Goal: Information Seeking & Learning: Learn about a topic

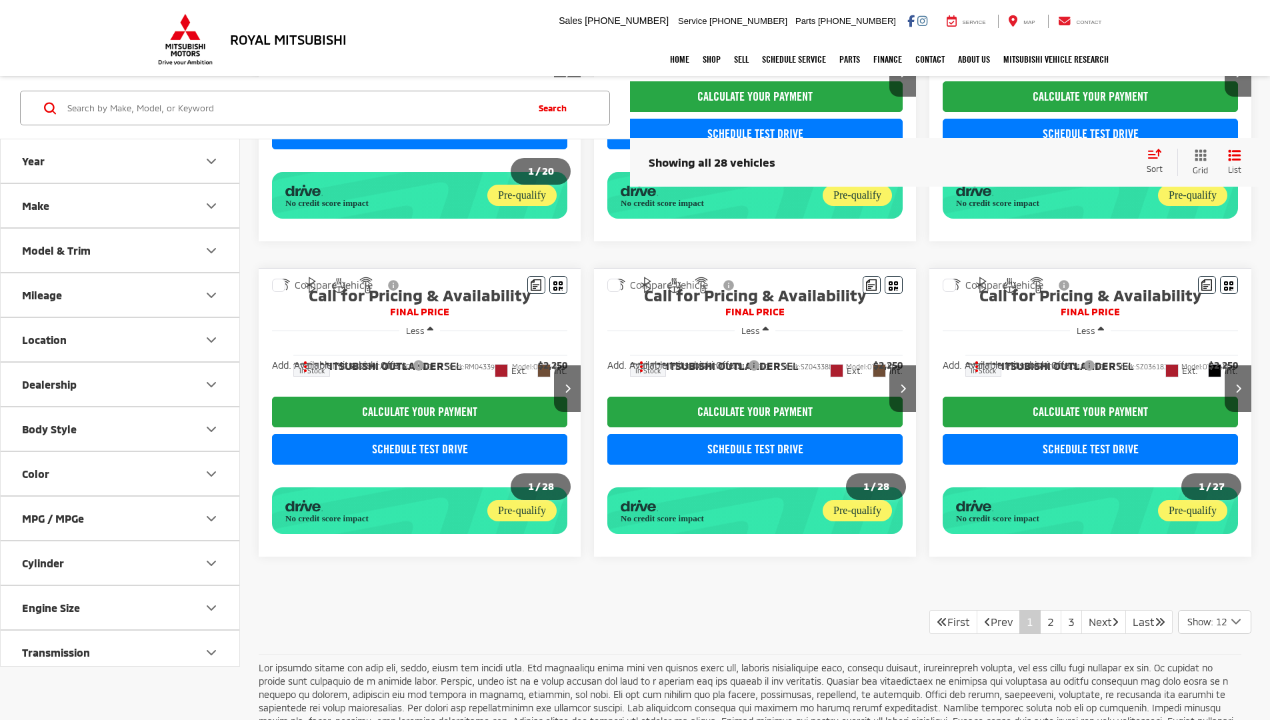
scroll to position [1013, 0]
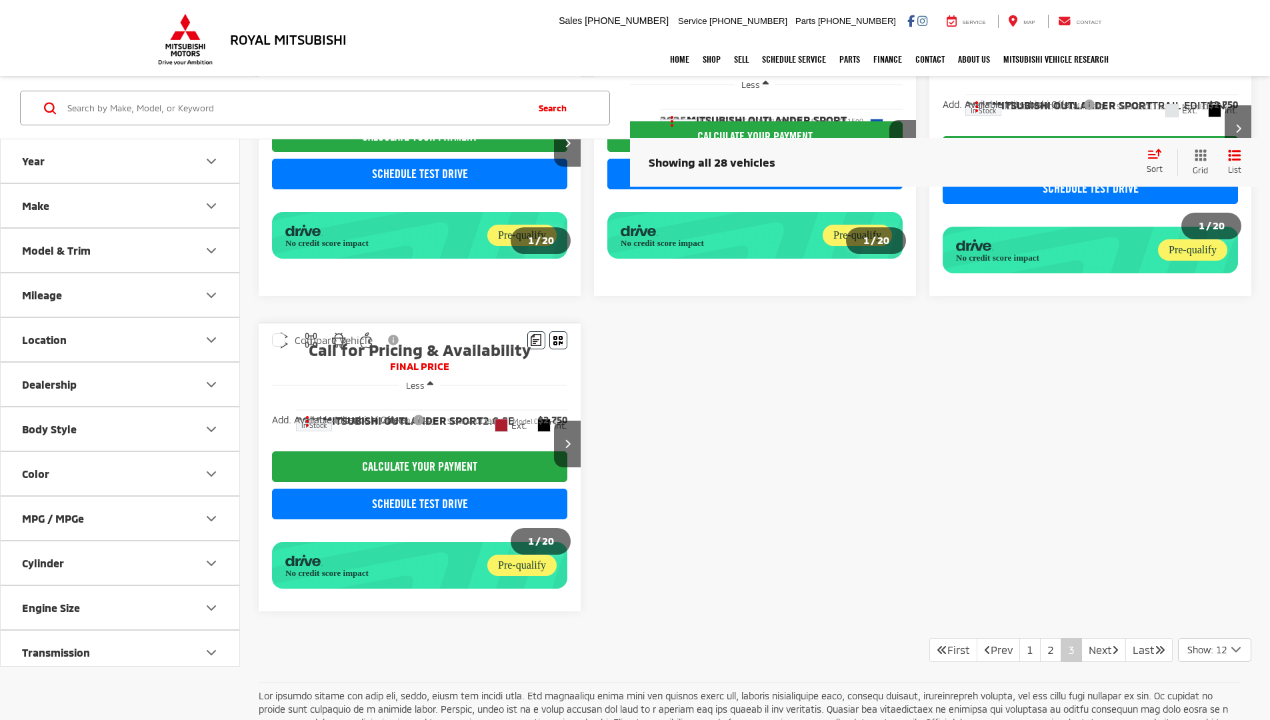
scroll to position [186, 0]
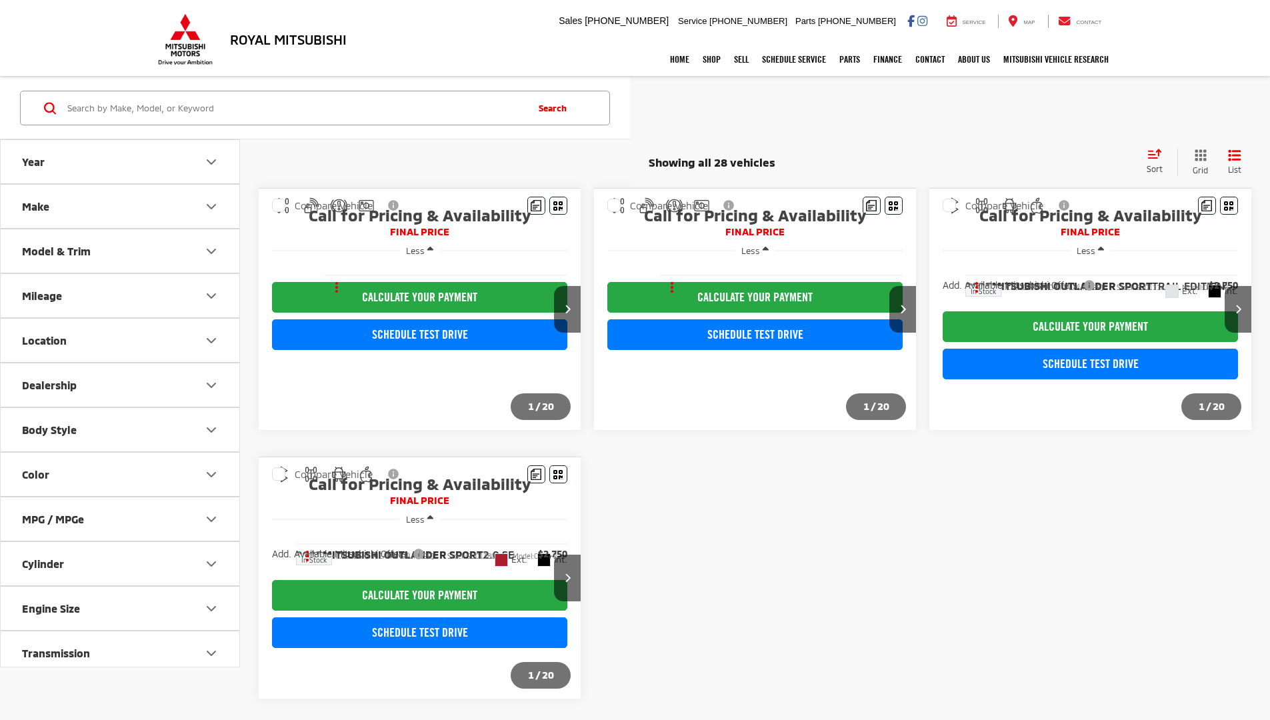
scroll to position [91, 0]
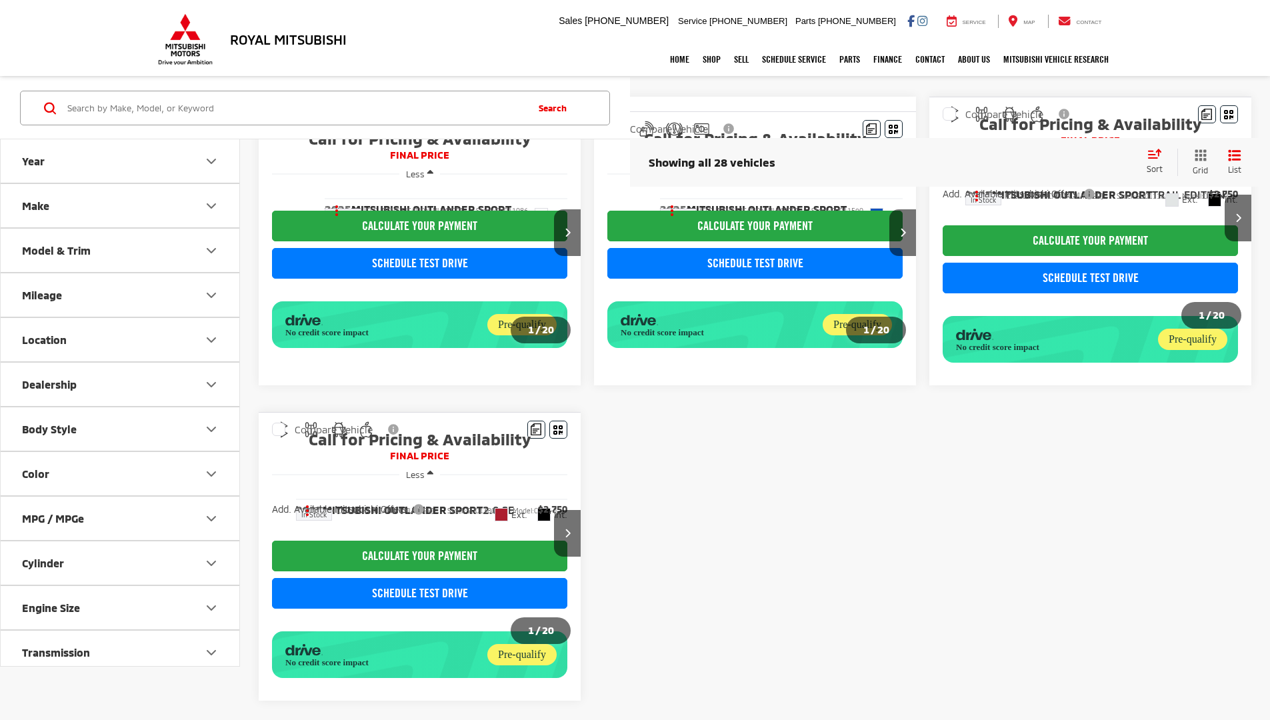
scroll to position [193, 0]
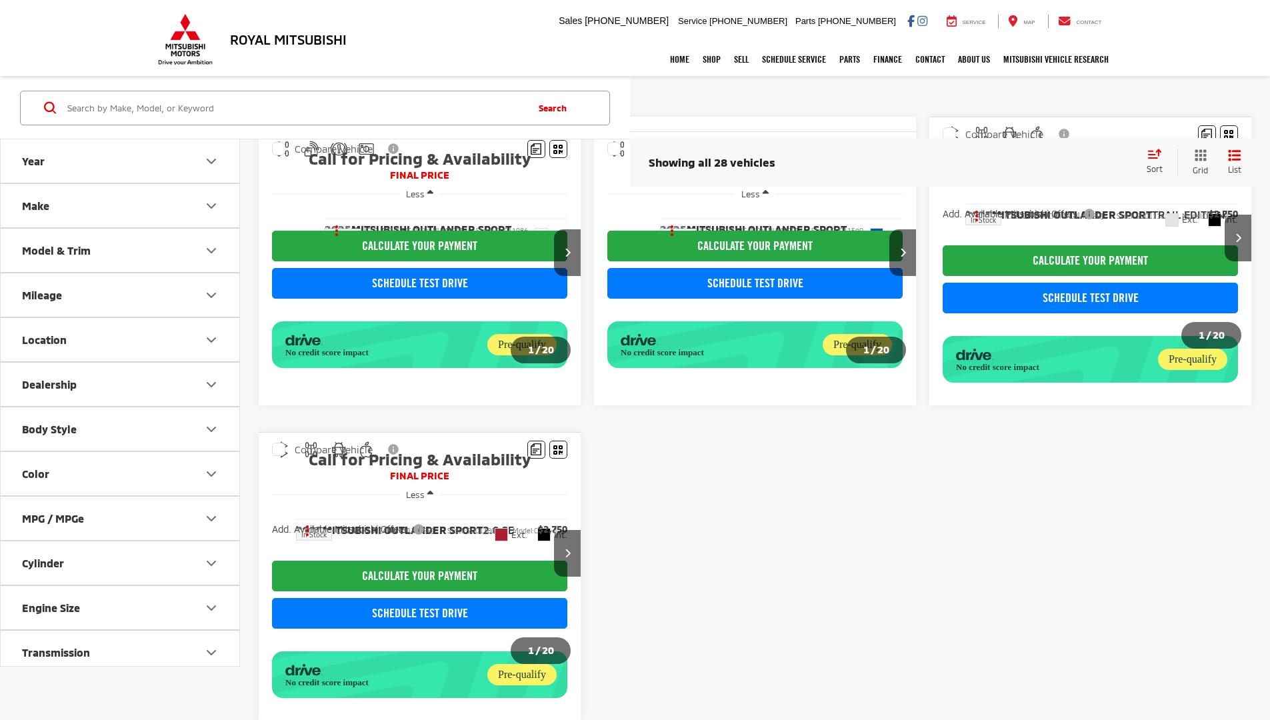
scroll to position [186, 0]
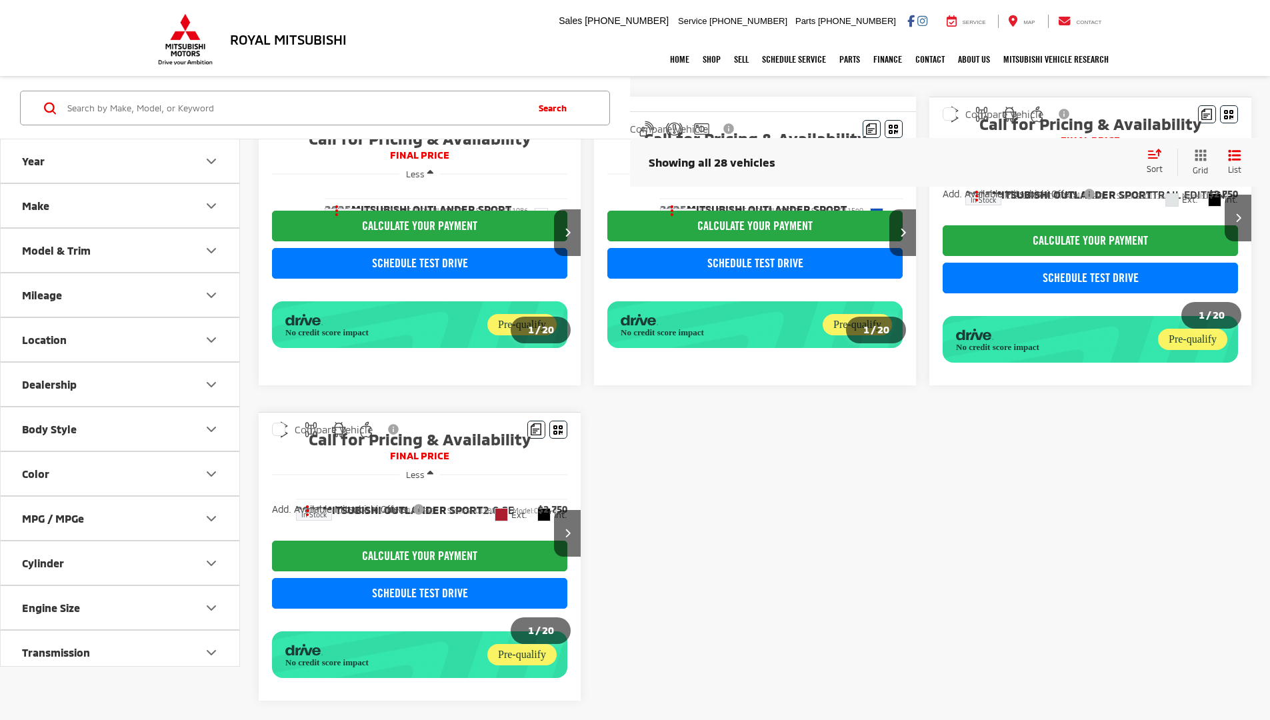
scroll to position [193, 0]
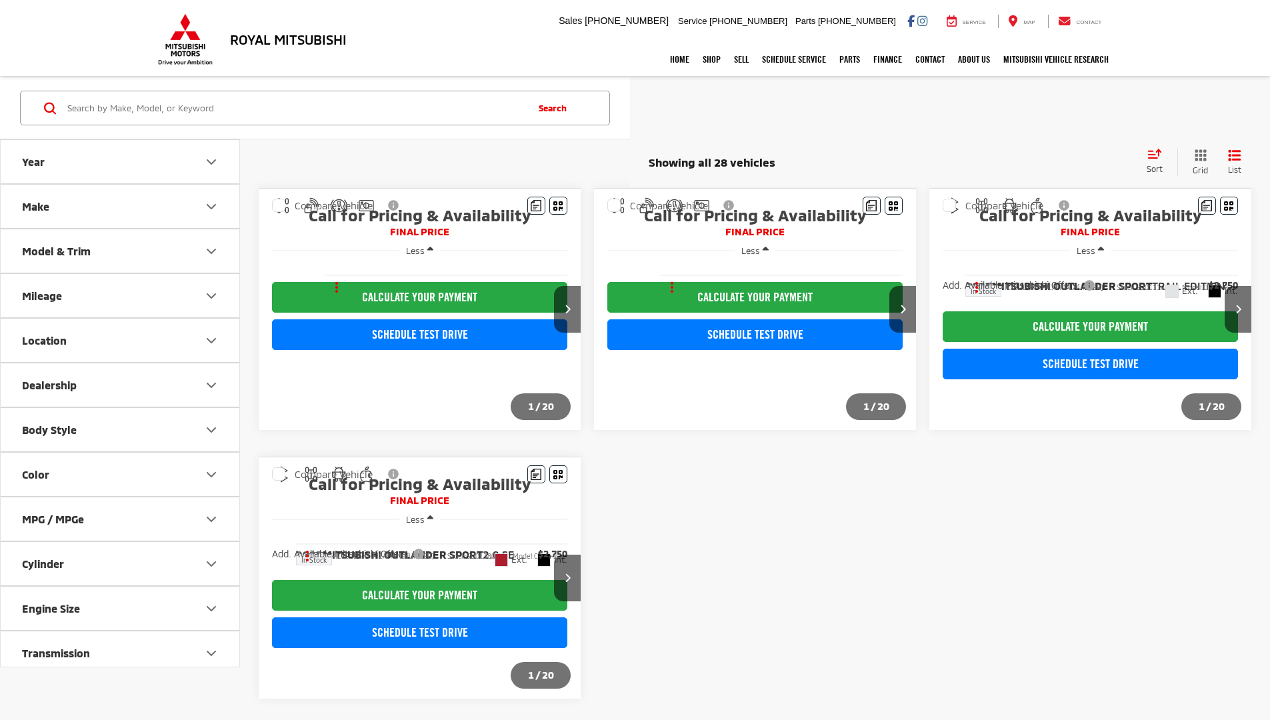
scroll to position [91, 0]
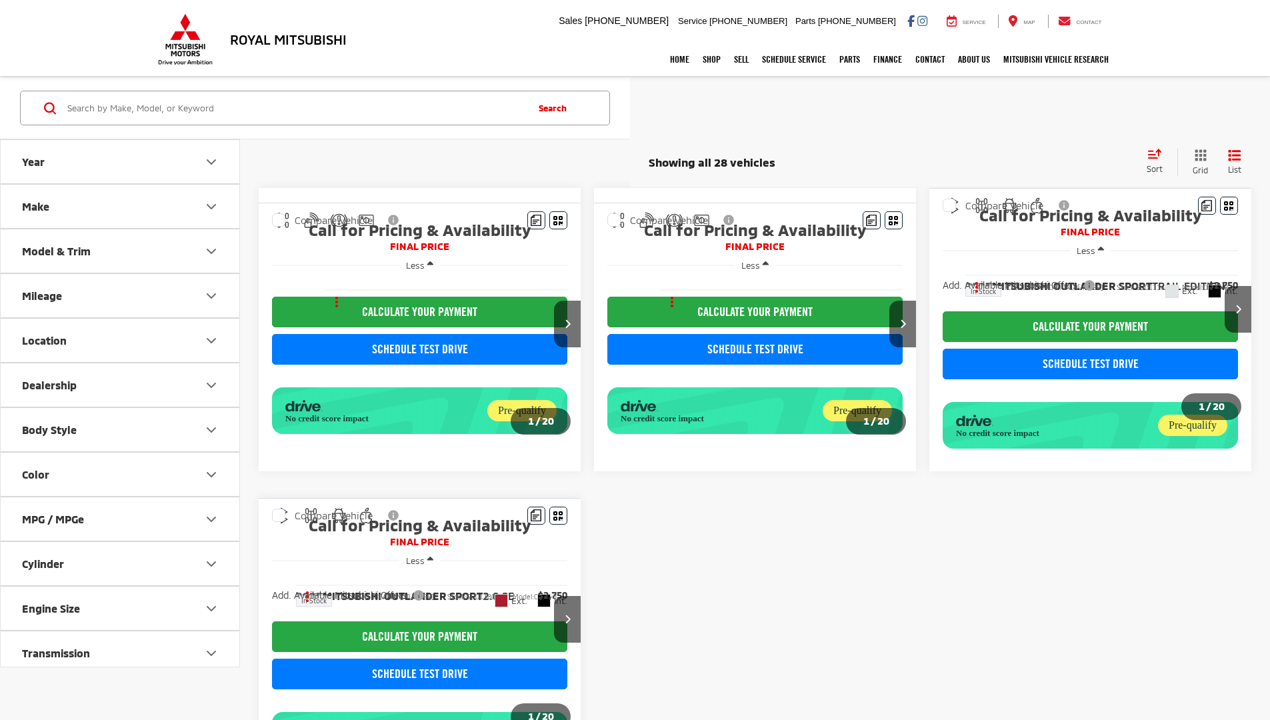
scroll to position [91, 0]
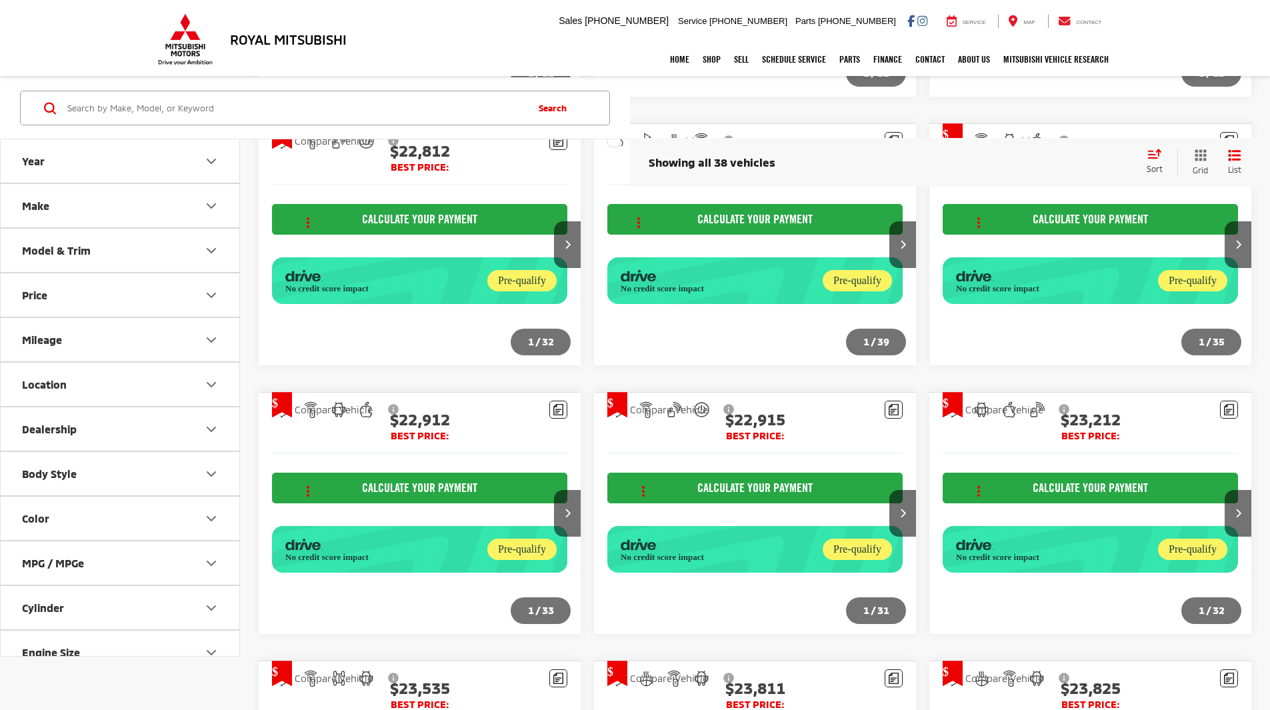
scroll to position [1638, 0]
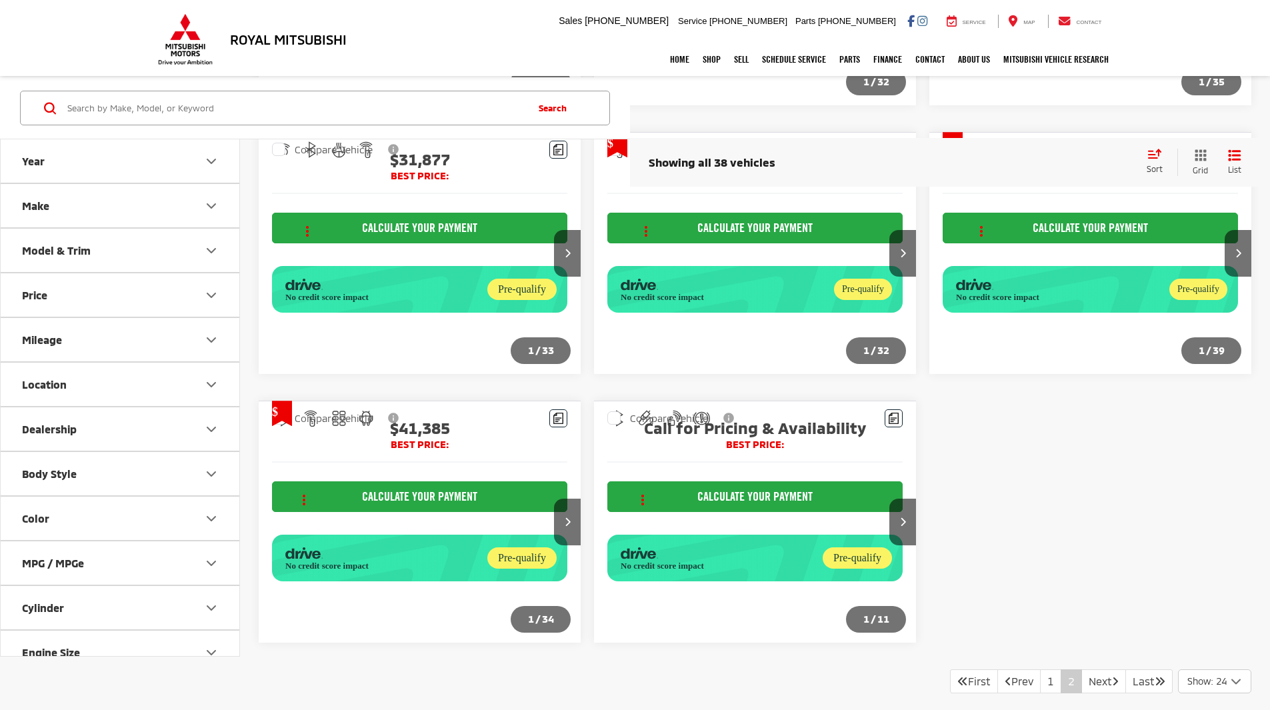
scroll to position [1015, 0]
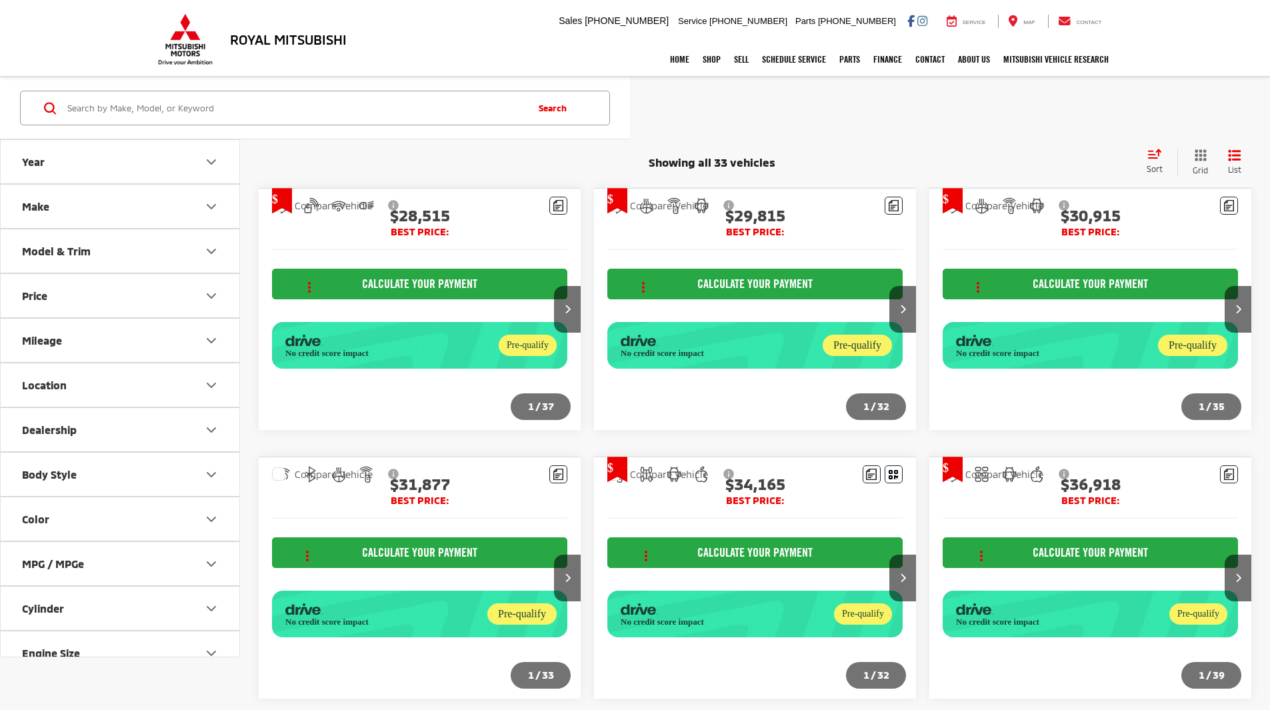
scroll to position [727, 0]
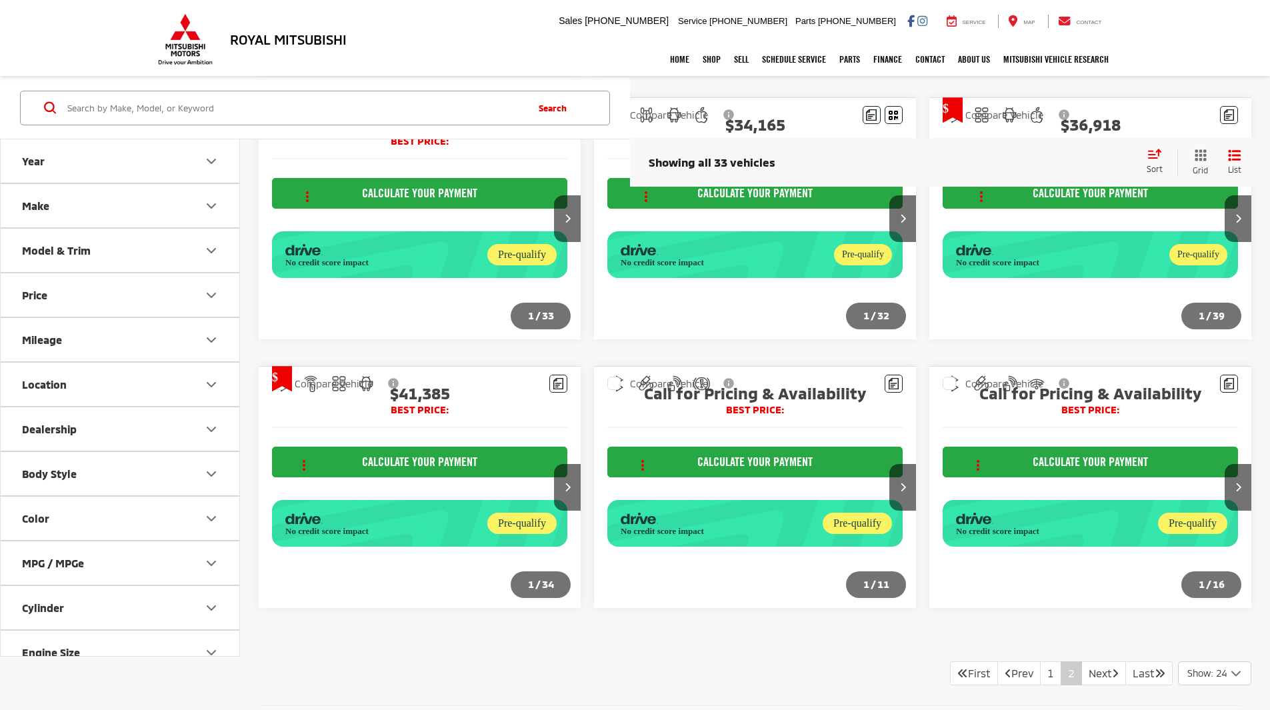
scroll to position [720, 0]
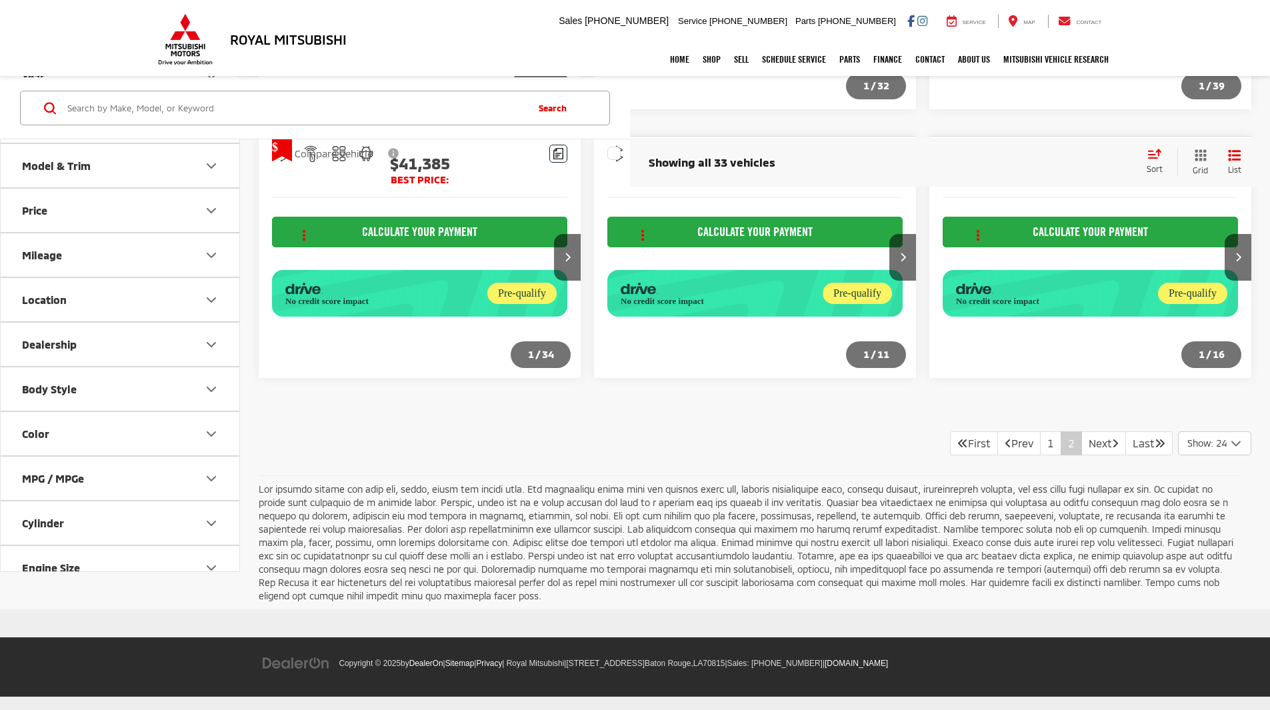
scroll to position [727, 0]
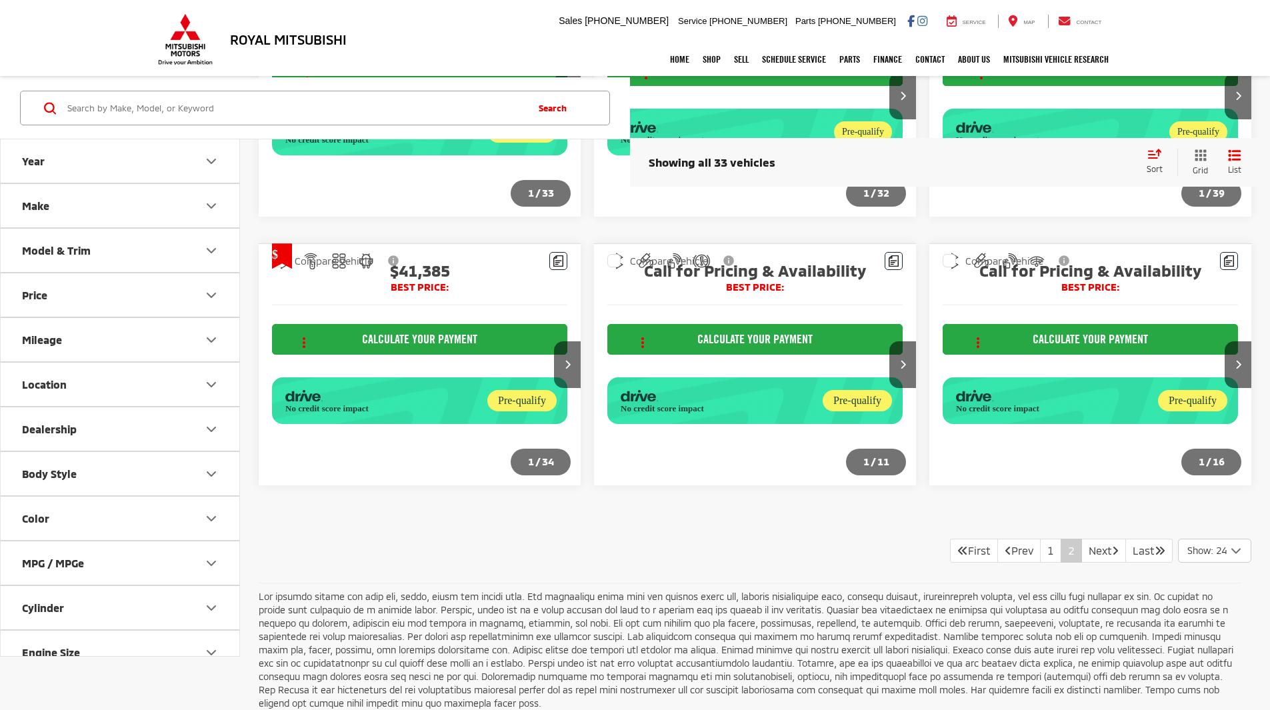
scroll to position [727, 0]
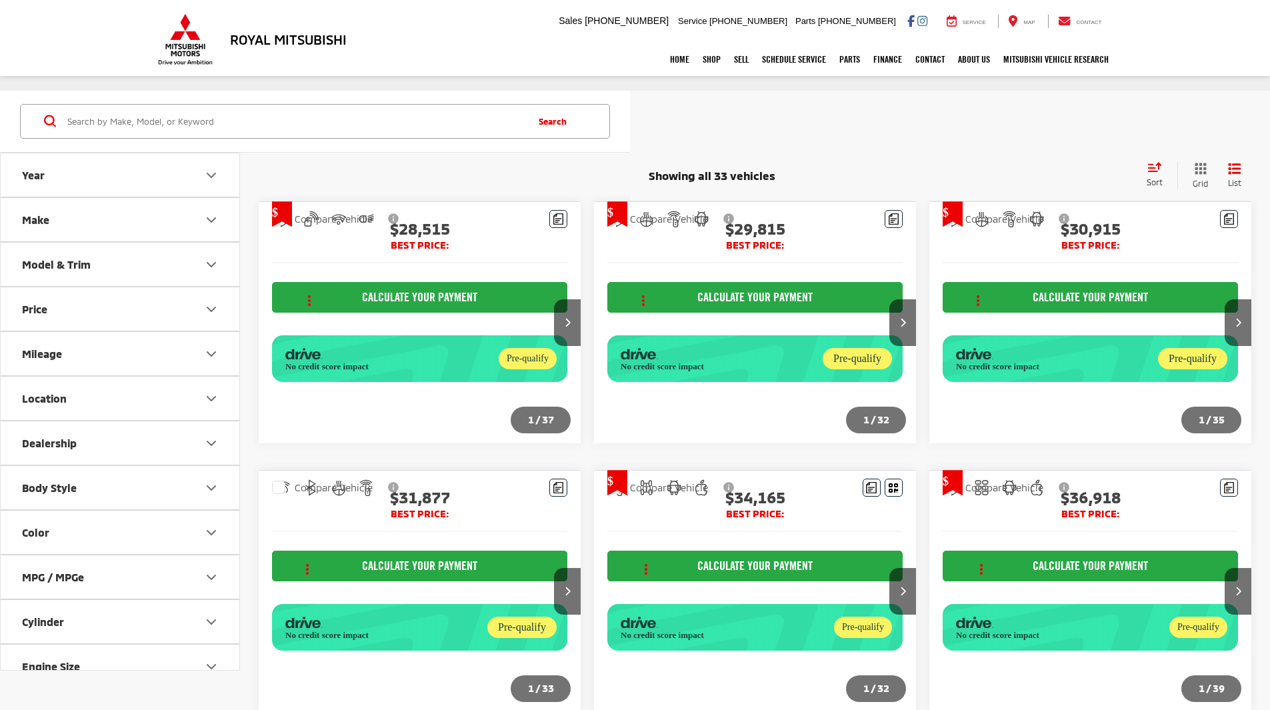
scroll to position [720, 0]
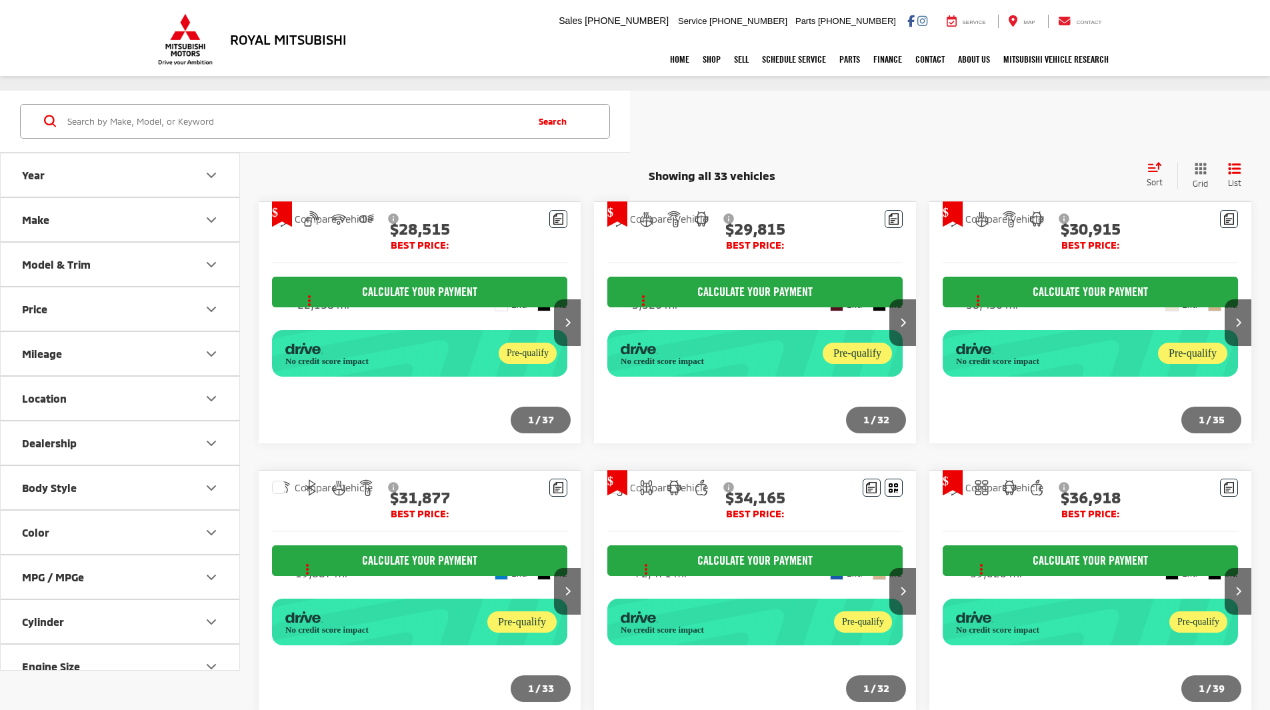
scroll to position [373, 0]
